Goal: Navigation & Orientation: Go to known website

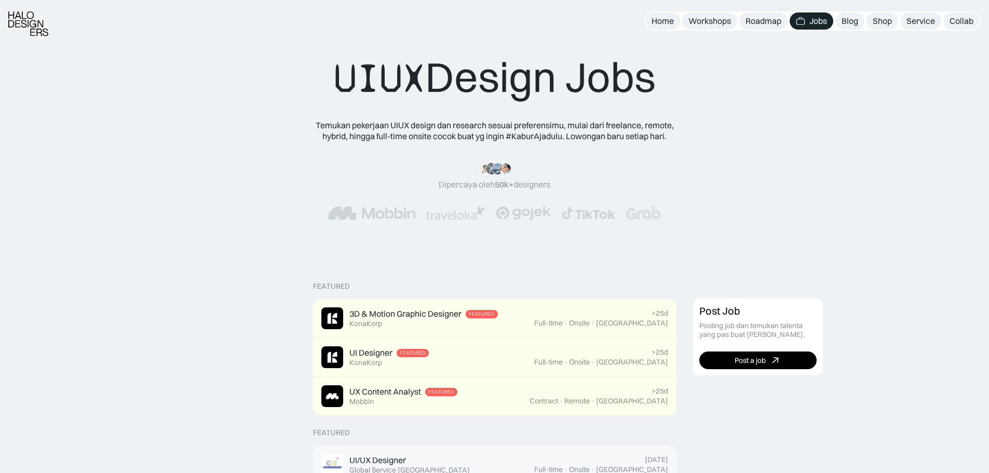
scroll to position [311, 0]
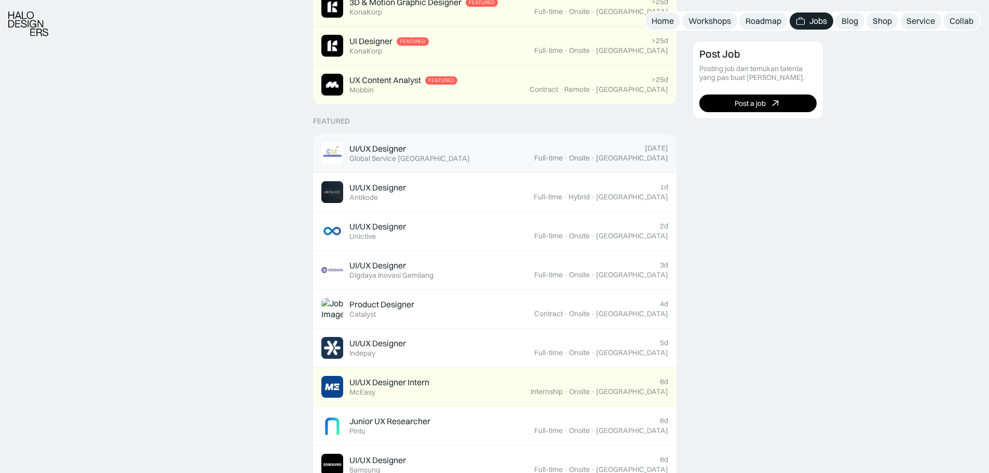
click at [459, 150] on div "UI/UX Designer Featured Global Service Indonesia" at bounding box center [427, 153] width 213 height 22
click at [479, 154] on div "UI/UX Designer Featured Global Service Indonesia" at bounding box center [427, 153] width 213 height 22
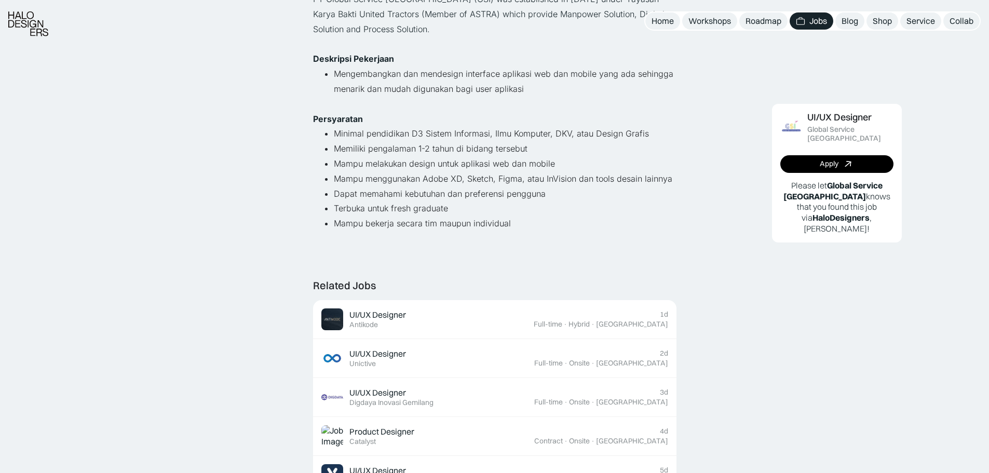
scroll to position [156, 0]
click at [846, 156] on icon at bounding box center [847, 163] width 15 height 15
